Goal: Find contact information: Find contact information

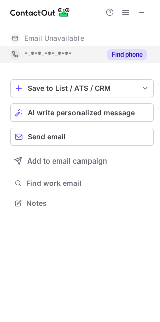
scroll to position [196, 160]
click at [125, 53] on button "Find phone" at bounding box center [127, 54] width 40 height 10
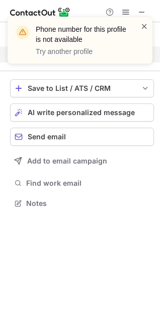
click at [143, 24] on span at bounding box center [145, 26] width 8 height 10
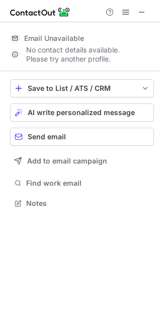
click at [143, 14] on div "Phone number for this profile is not available Try another profile" at bounding box center [79, 17] width 161 height 20
click at [143, 14] on span at bounding box center [142, 12] width 8 height 8
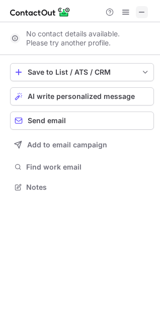
click at [138, 10] on span at bounding box center [142, 12] width 8 height 8
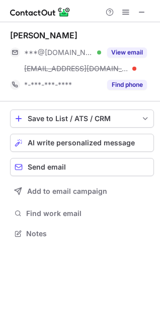
scroll to position [226, 160]
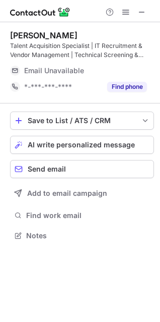
scroll to position [228, 160]
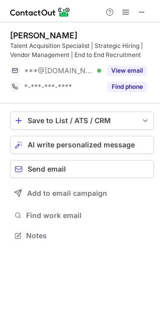
scroll to position [228, 160]
click at [143, 12] on span at bounding box center [142, 12] width 8 height 8
